Goal: Information Seeking & Learning: Learn about a topic

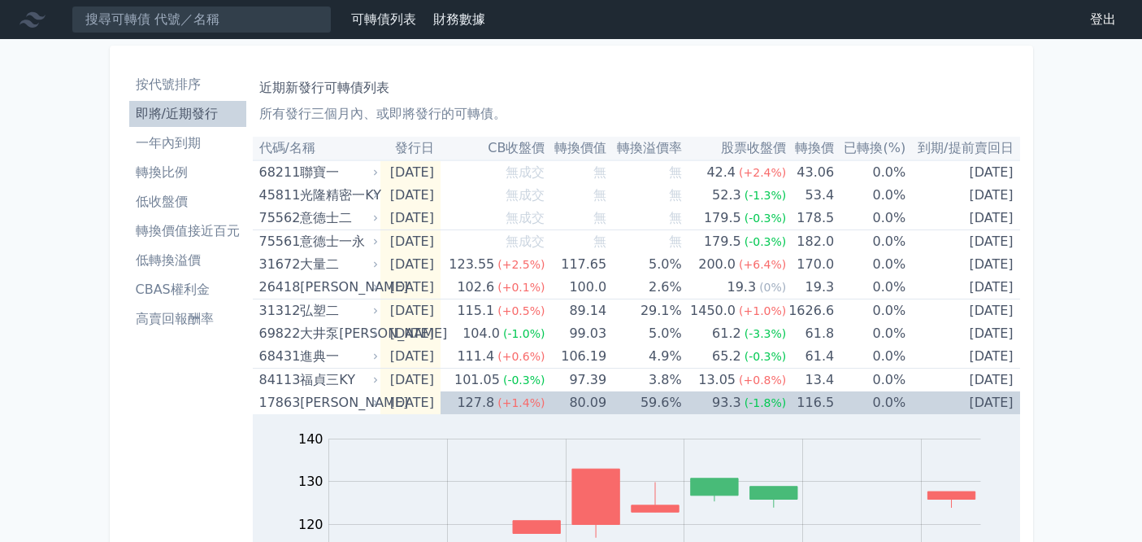
scroll to position [451, 0]
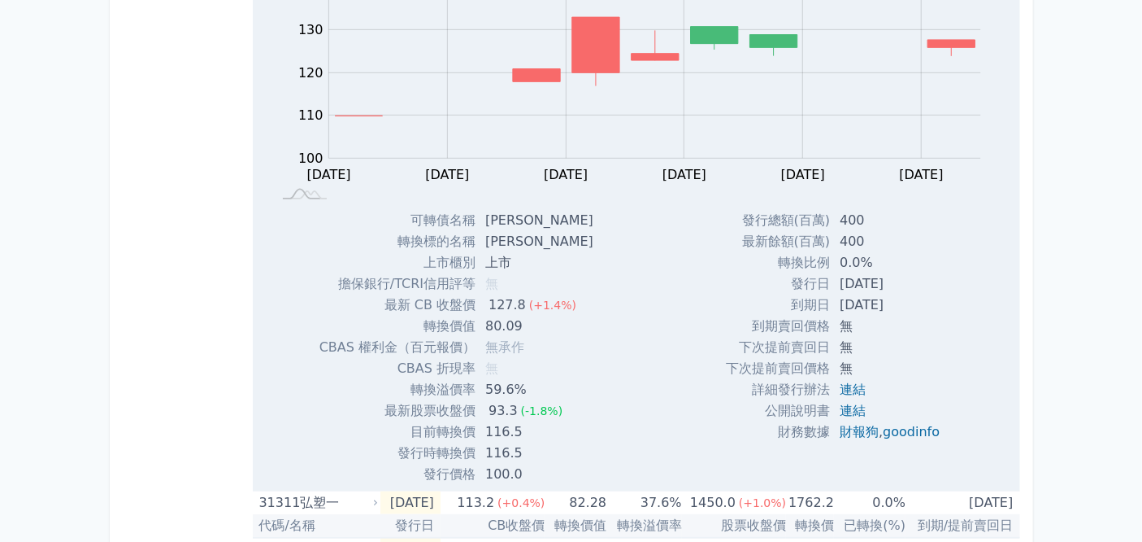
drag, startPoint x: 0, startPoint y: 298, endPoint x: 99, endPoint y: 198, distance: 140.9
click at [0, 298] on div "可轉債列表 財務數據 可轉債列表 財務數據 登出 登出 按代號排序 即將/近期發行 一年內到期 轉換比例 低收盤價 轉換價值接近百元 低轉換溢價" at bounding box center [571, 391] width 1142 height 1684
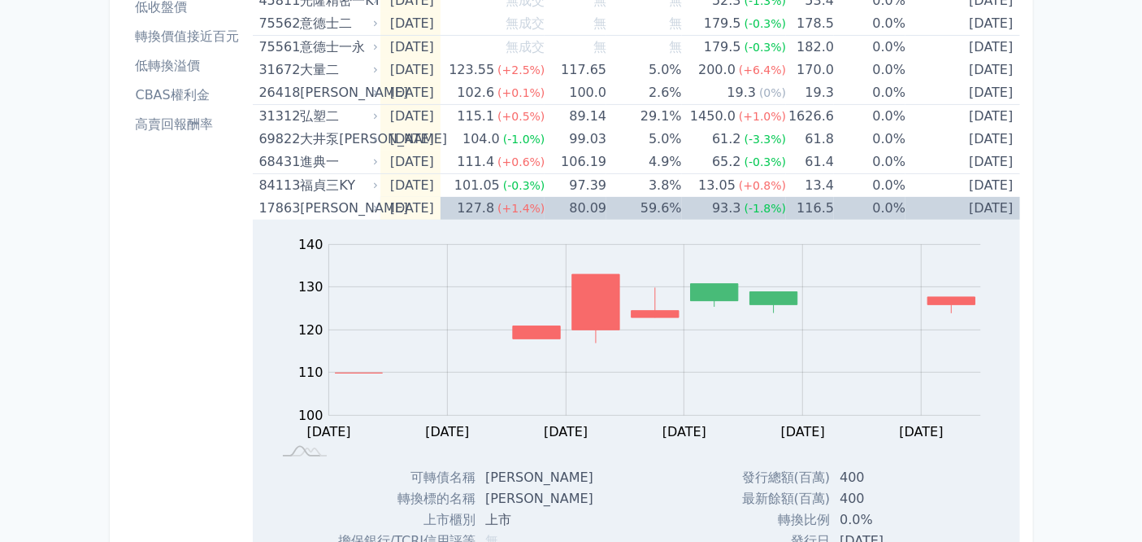
scroll to position [0, 0]
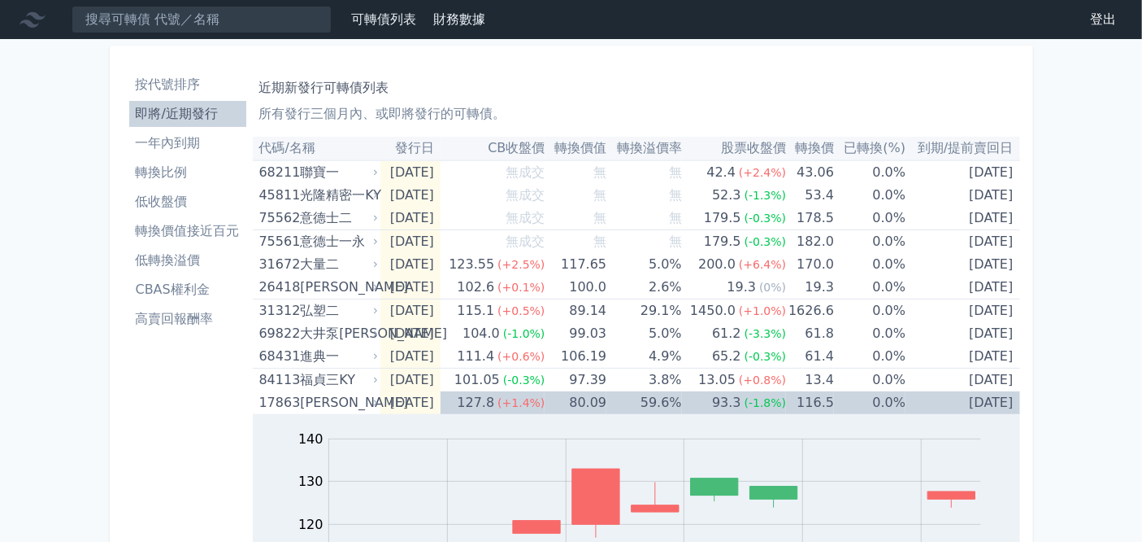
click at [182, 284] on li "CBAS權利金" at bounding box center [187, 290] width 117 height 20
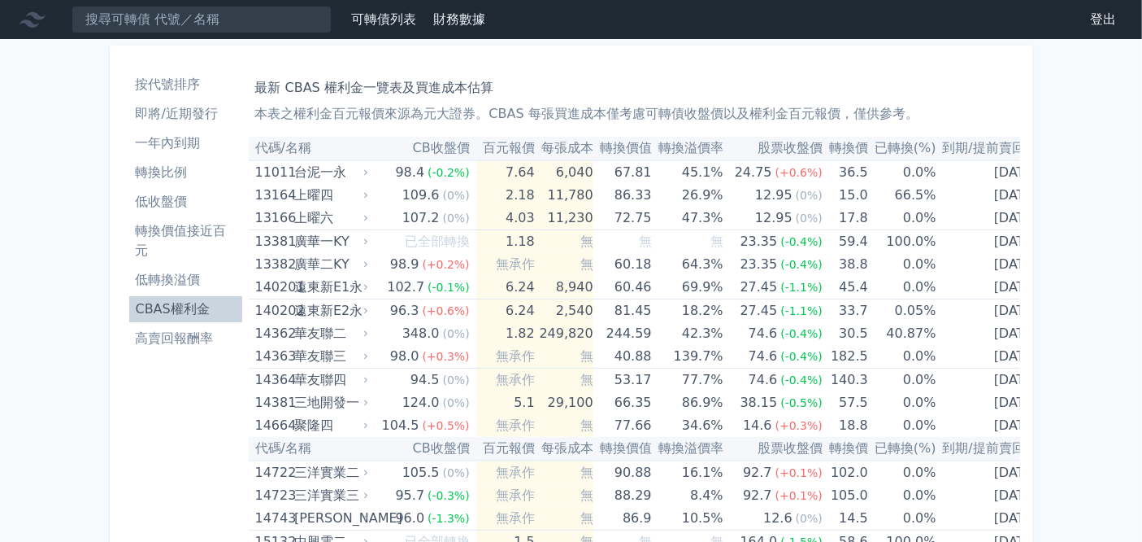
scroll to position [3841, 0]
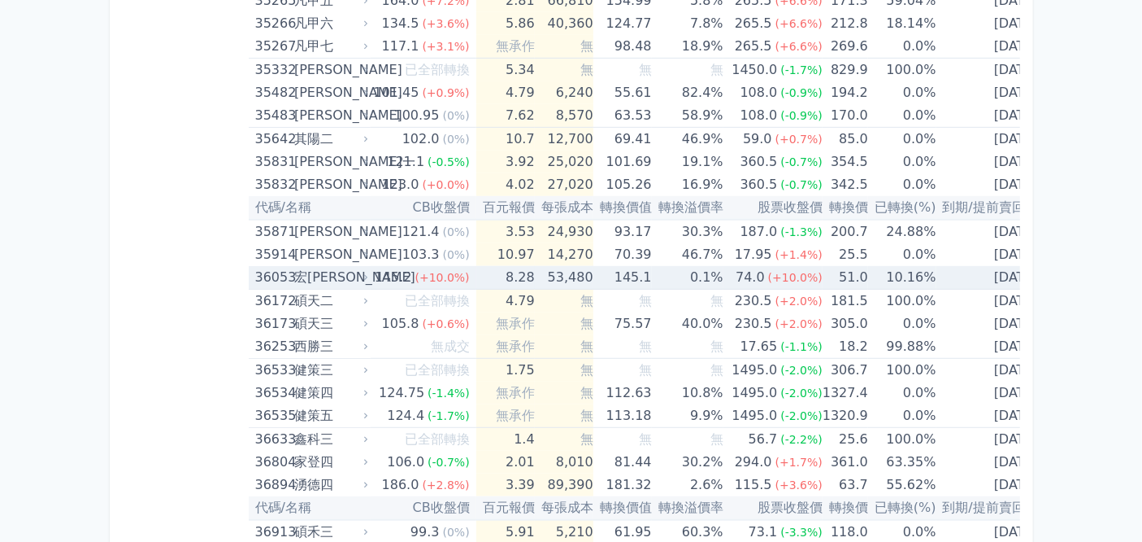
click at [663, 270] on td "0.1%" at bounding box center [688, 278] width 72 height 24
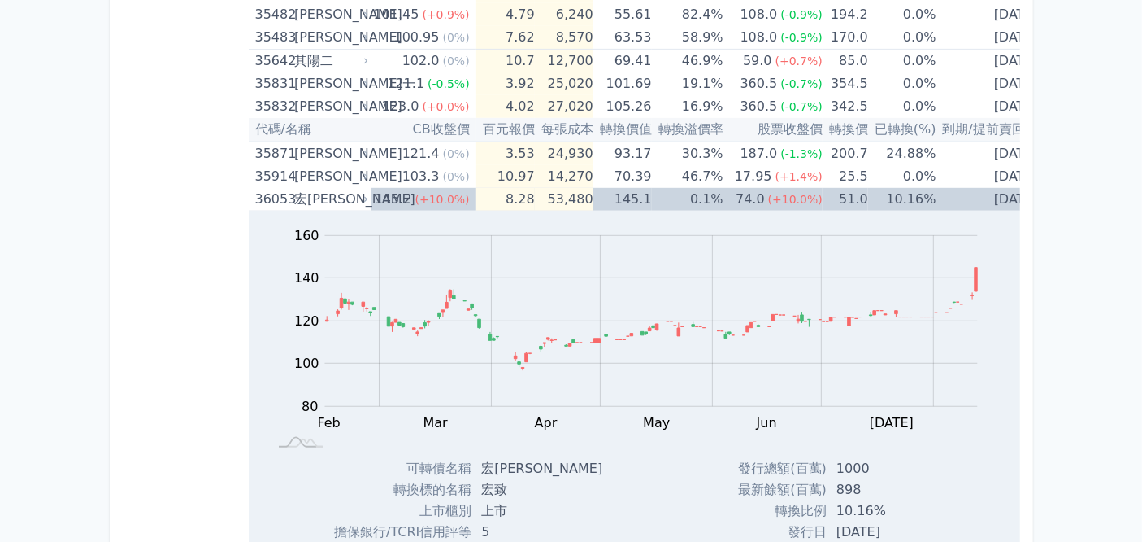
scroll to position [4022, 0]
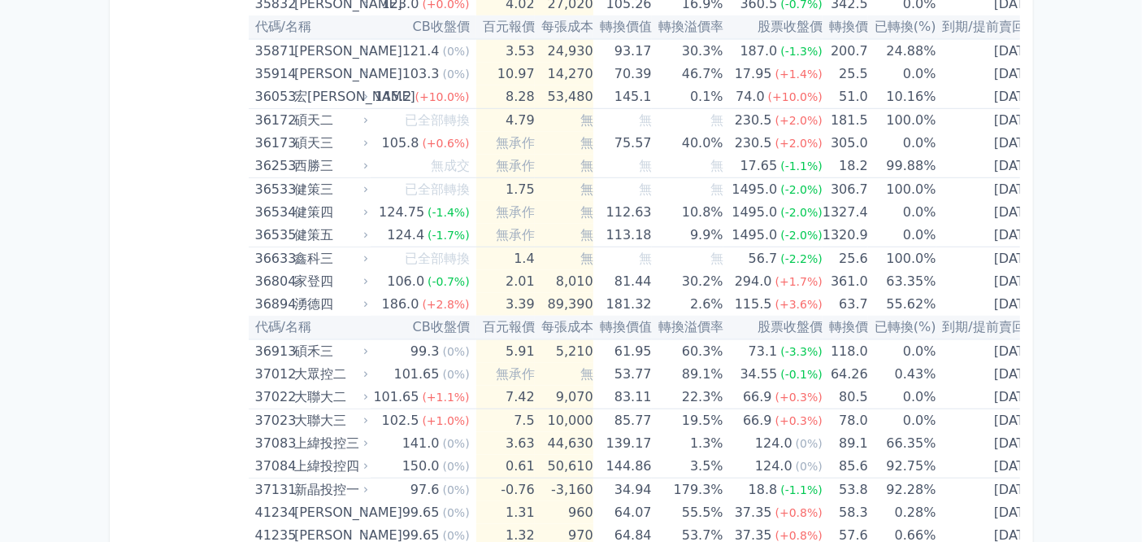
scroll to position [4022, 0]
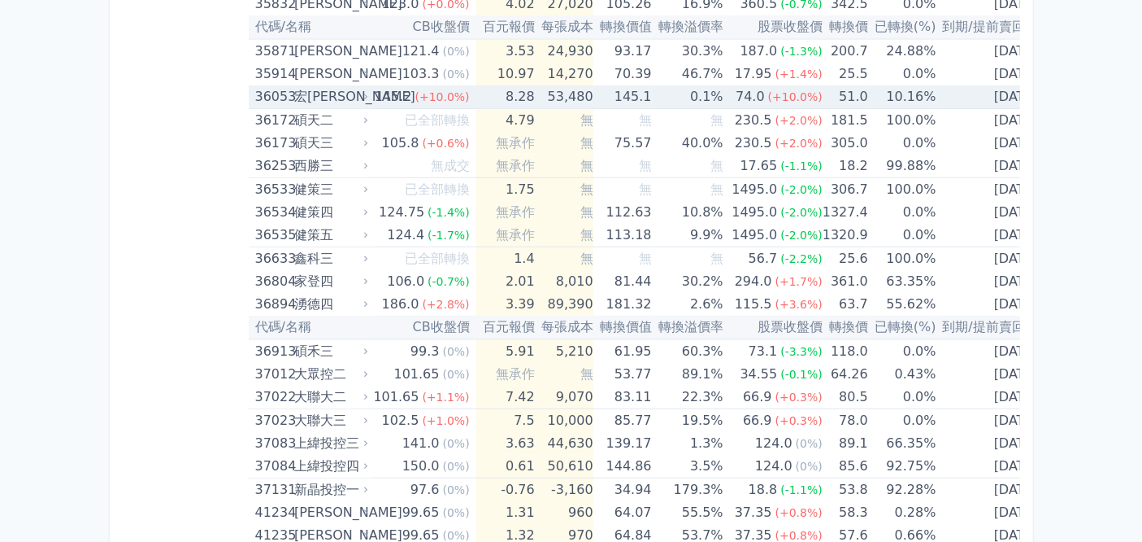
click at [546, 88] on td "53,480" at bounding box center [564, 97] width 59 height 24
